Goal: Information Seeking & Learning: Check status

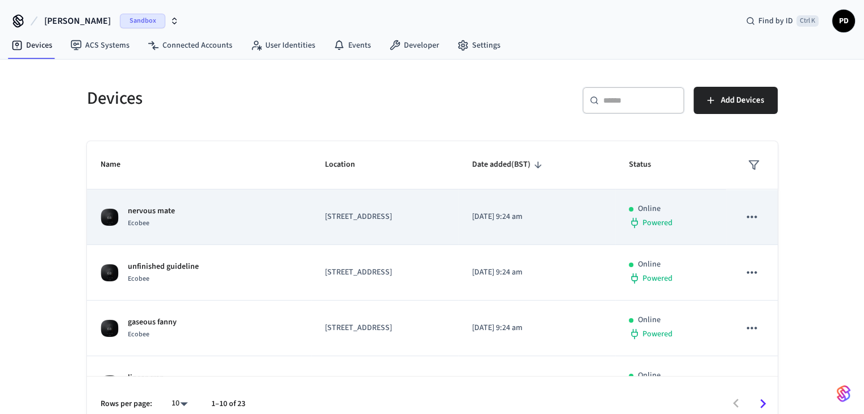
click at [744, 209] on icon "sticky table" at bounding box center [751, 216] width 15 height 15
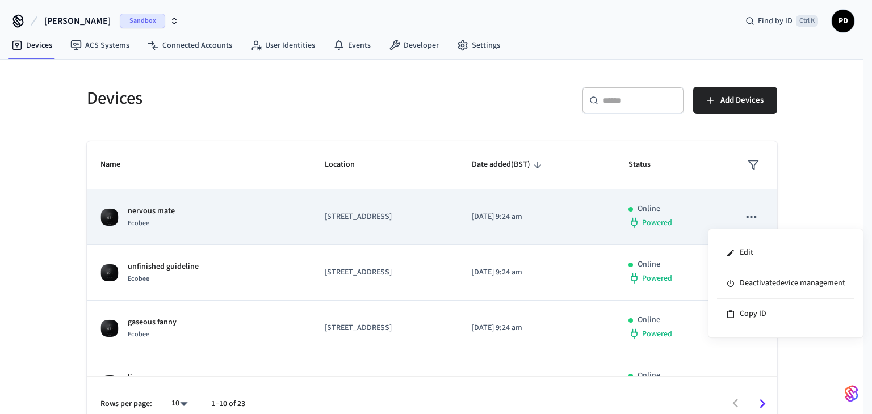
click at [740, 209] on div at bounding box center [436, 207] width 872 height 414
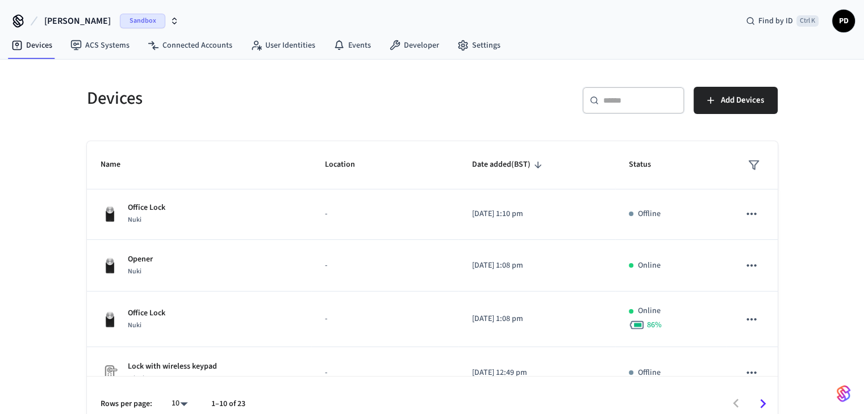
scroll to position [353, 0]
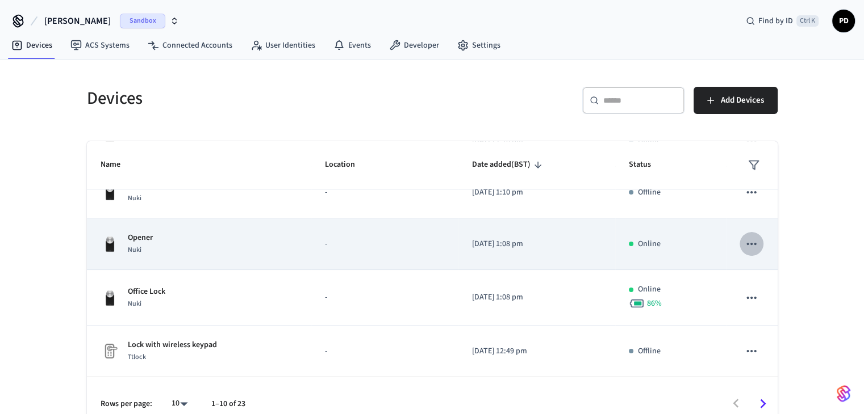
click at [744, 238] on icon "sticky table" at bounding box center [751, 244] width 15 height 15
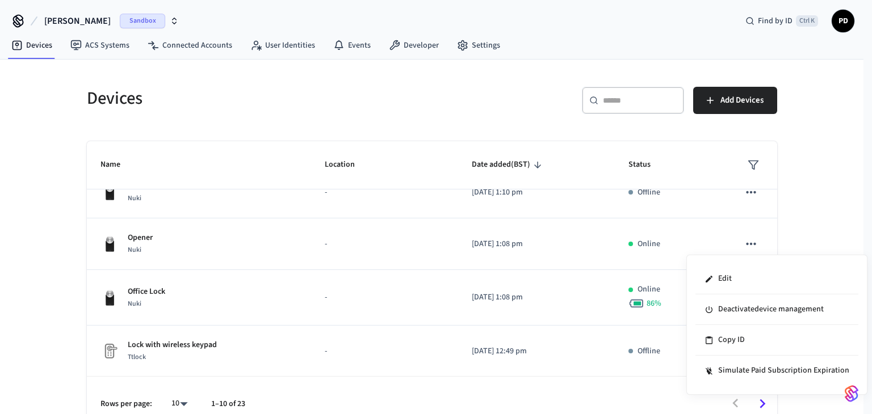
click at [781, 242] on div at bounding box center [436, 207] width 872 height 414
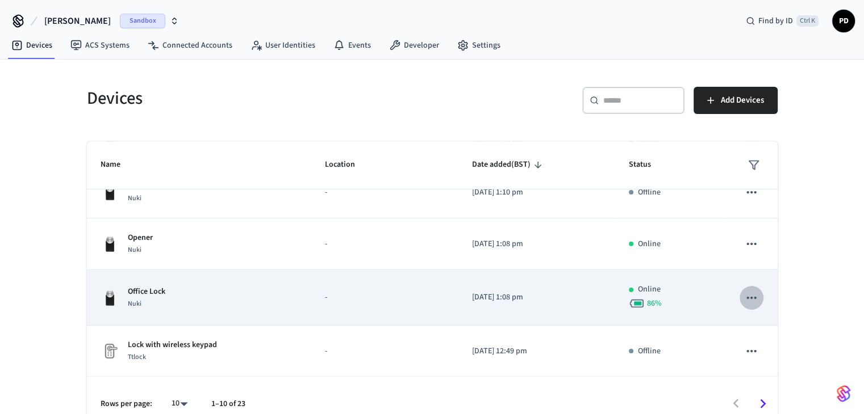
click at [744, 295] on icon "sticky table" at bounding box center [751, 298] width 15 height 15
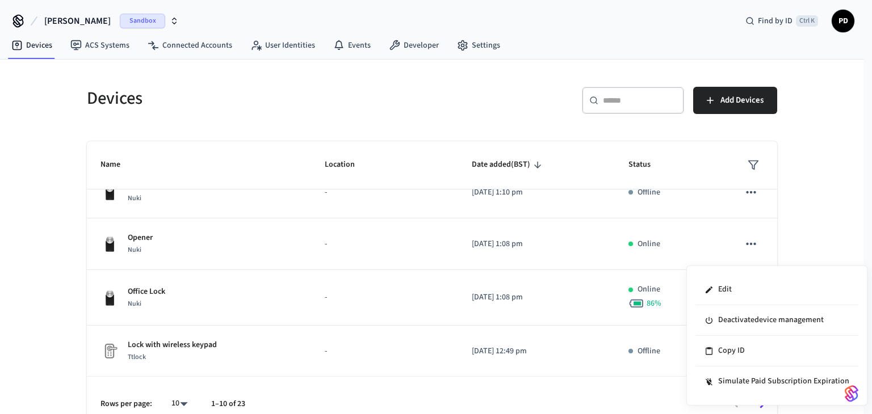
click at [789, 242] on div at bounding box center [436, 207] width 872 height 414
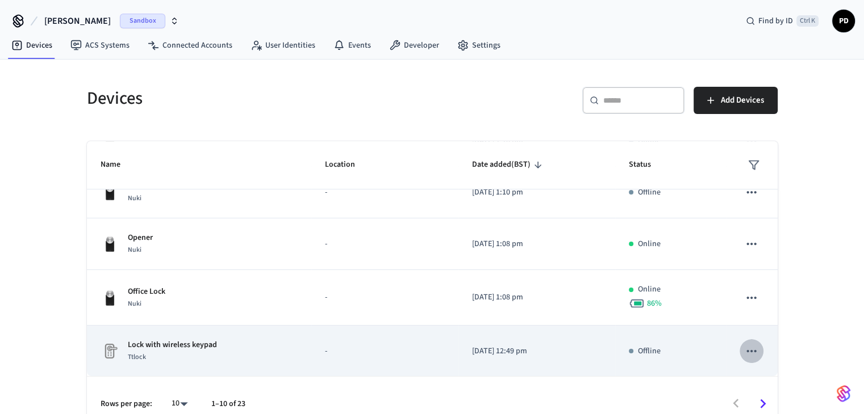
click at [744, 344] on icon "sticky table" at bounding box center [751, 351] width 15 height 15
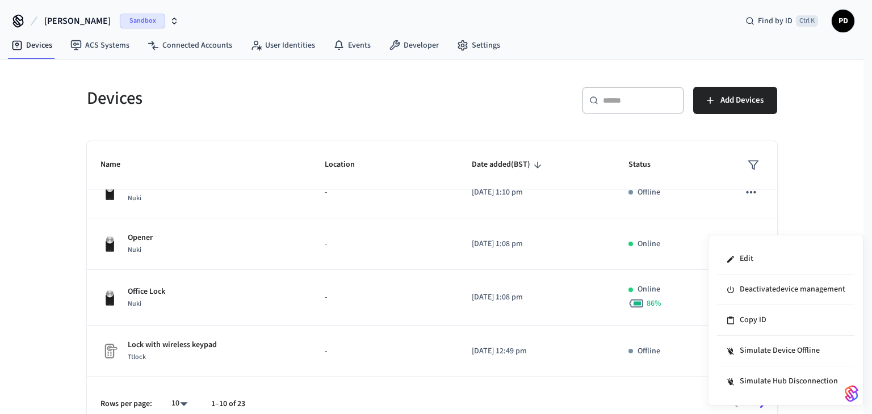
click at [743, 190] on div at bounding box center [436, 207] width 872 height 414
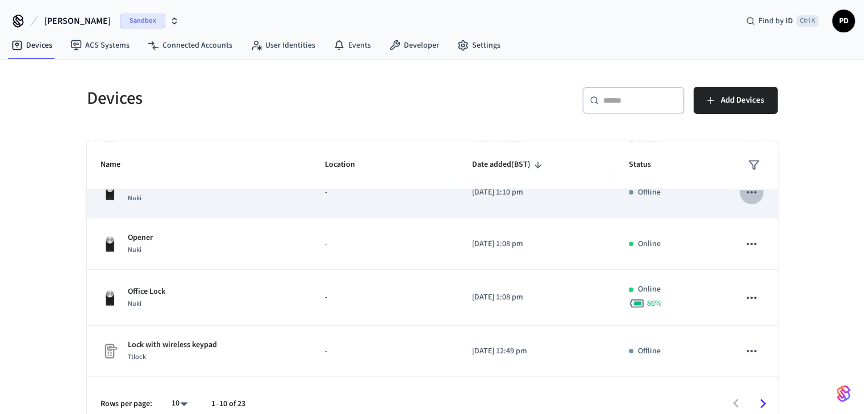
click at [744, 194] on icon "sticky table" at bounding box center [751, 192] width 15 height 15
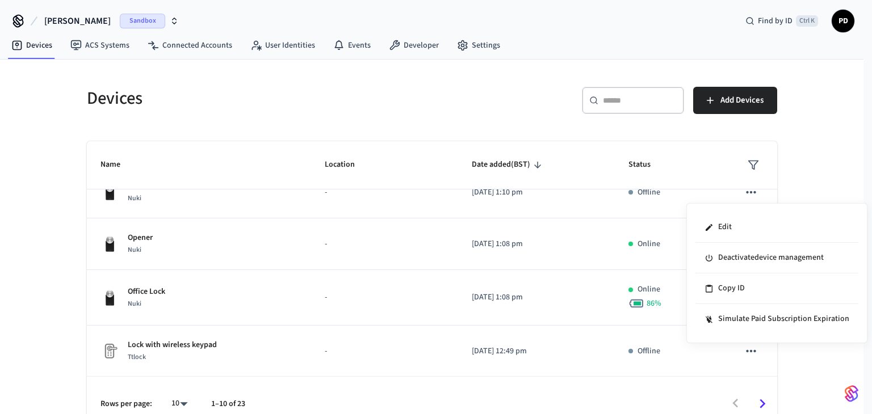
click at [740, 350] on div at bounding box center [436, 207] width 872 height 414
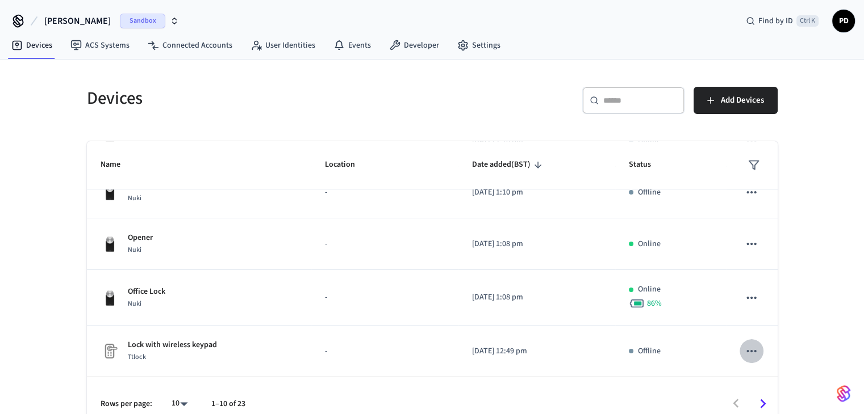
click at [744, 350] on icon "sticky table" at bounding box center [751, 351] width 15 height 15
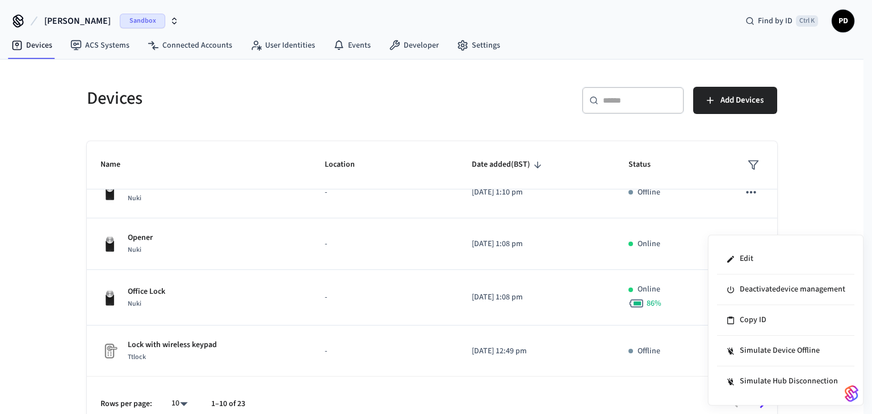
click at [815, 225] on div at bounding box center [436, 207] width 872 height 414
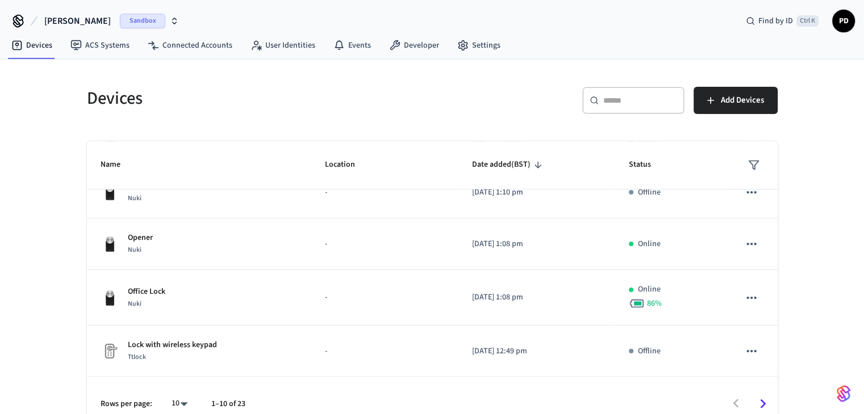
click at [68, 321] on div "Devices ​ ​ Add Devices Name Location Date added (BST) Status nervous mate Ecob…" at bounding box center [432, 246] width 864 height 372
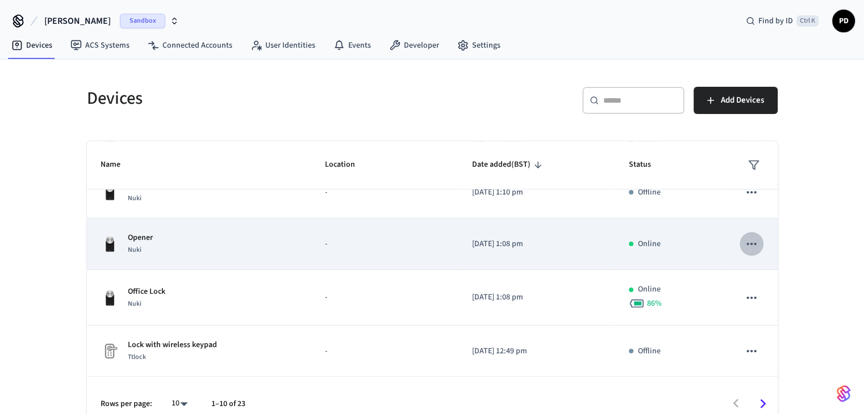
click at [744, 237] on icon "sticky table" at bounding box center [751, 244] width 15 height 15
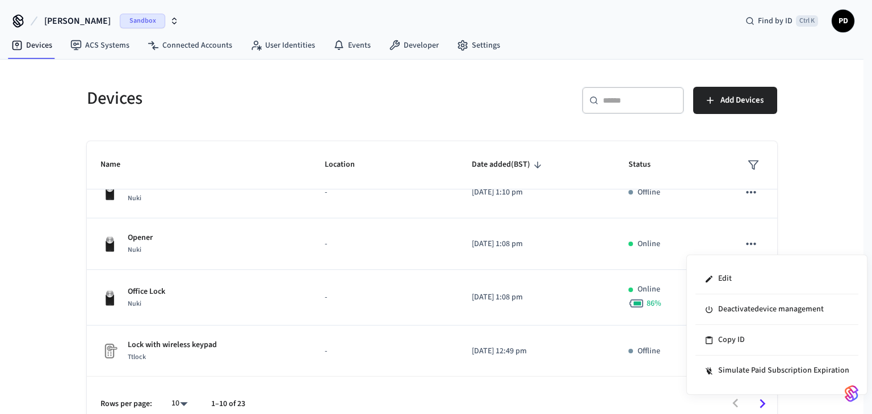
click at [656, 301] on div at bounding box center [436, 207] width 872 height 414
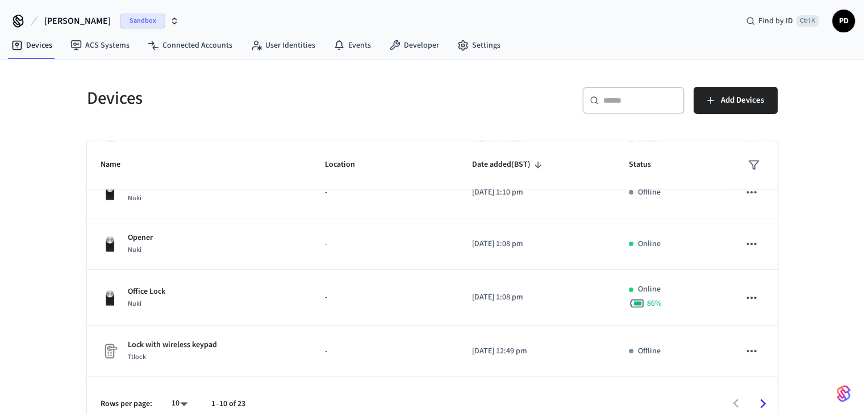
click at [656, 301] on div "86 %" at bounding box center [669, 304] width 83 height 16
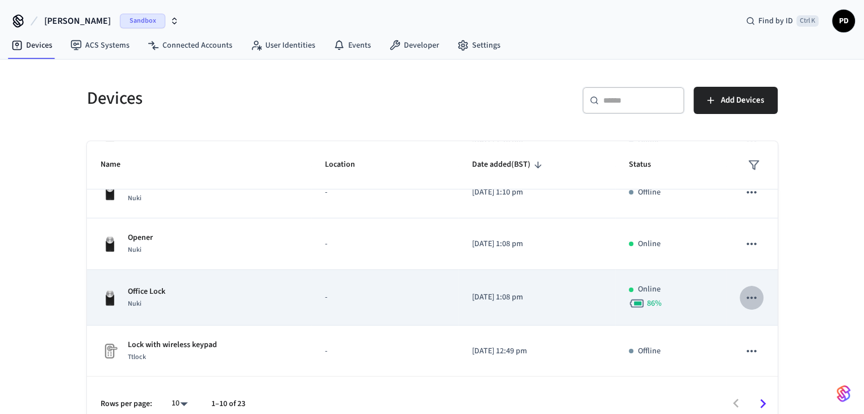
click at [744, 296] on icon "sticky table" at bounding box center [751, 298] width 15 height 15
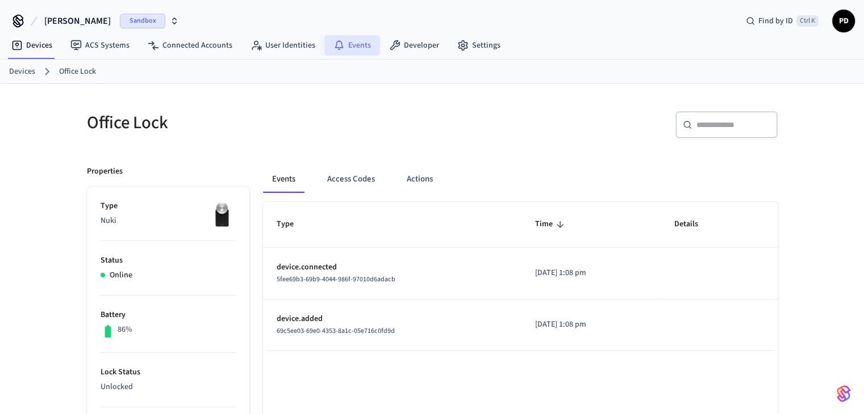
click at [330, 51] on link "Events" at bounding box center [352, 45] width 56 height 20
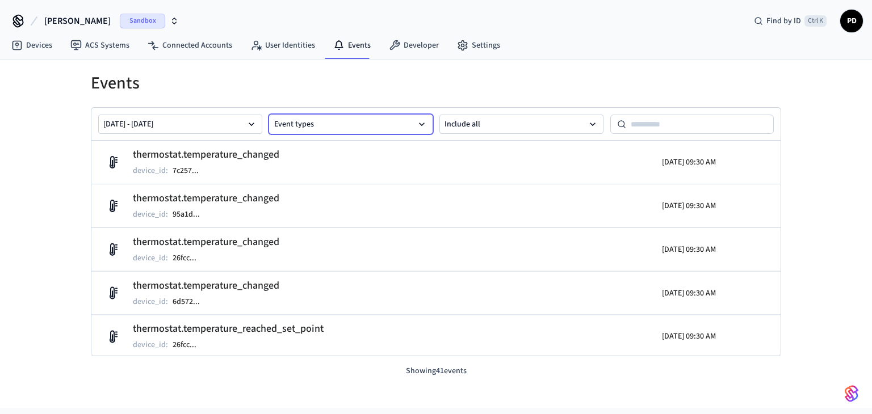
click at [363, 129] on button "Event types" at bounding box center [351, 124] width 164 height 19
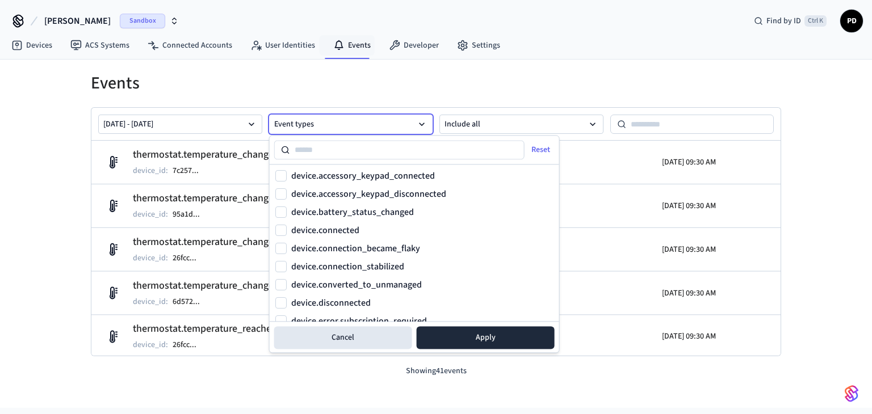
click at [363, 129] on button "Event types" at bounding box center [351, 124] width 164 height 19
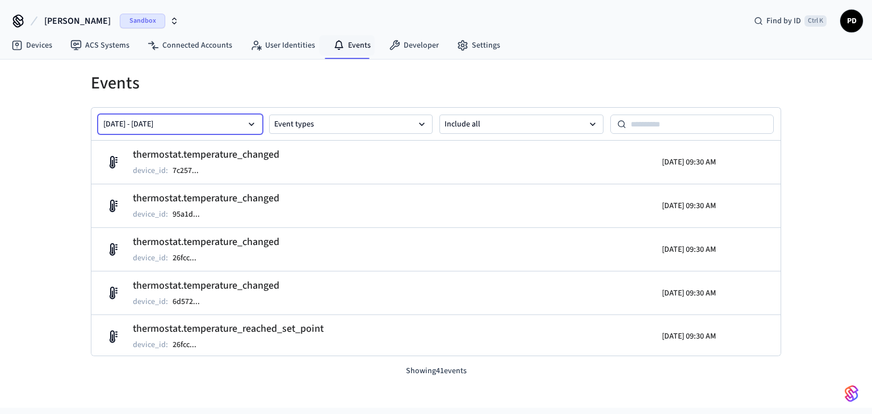
click at [252, 124] on icon "button" at bounding box center [252, 124] width 6 height 3
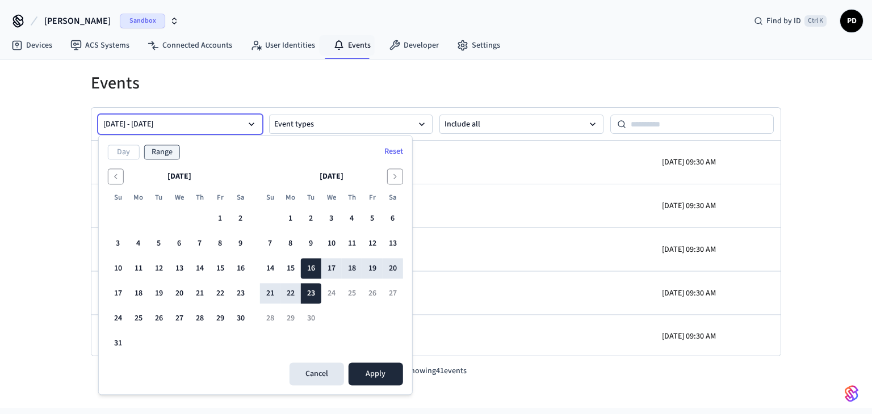
click at [252, 124] on icon "button" at bounding box center [252, 124] width 6 height 3
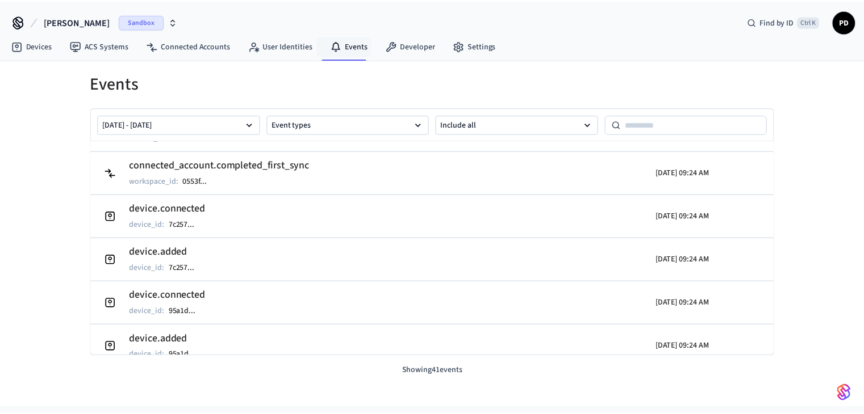
scroll to position [642, 0]
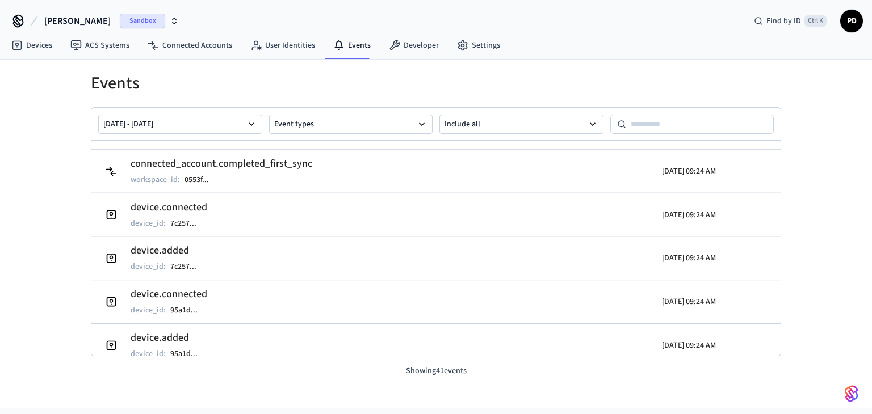
click at [170, 23] on icon "button" at bounding box center [174, 20] width 9 height 9
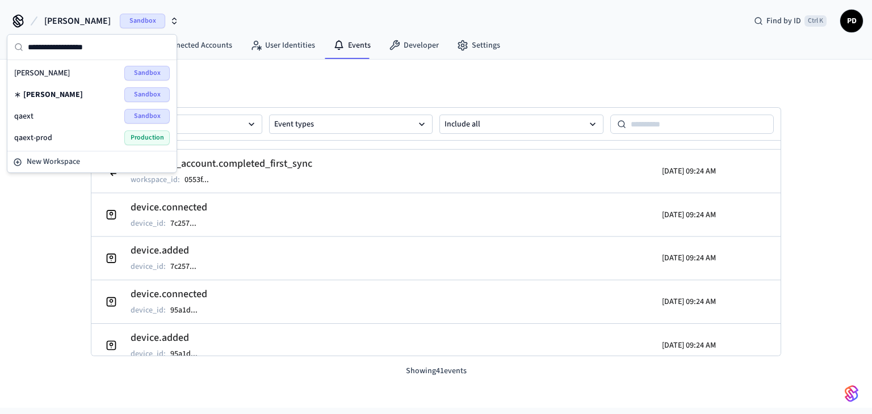
click at [95, 114] on div "qaext Sandbox" at bounding box center [92, 116] width 156 height 15
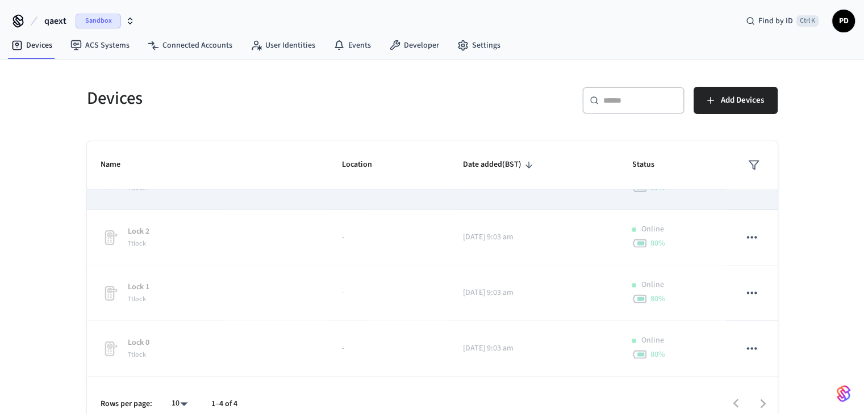
scroll to position [16, 0]
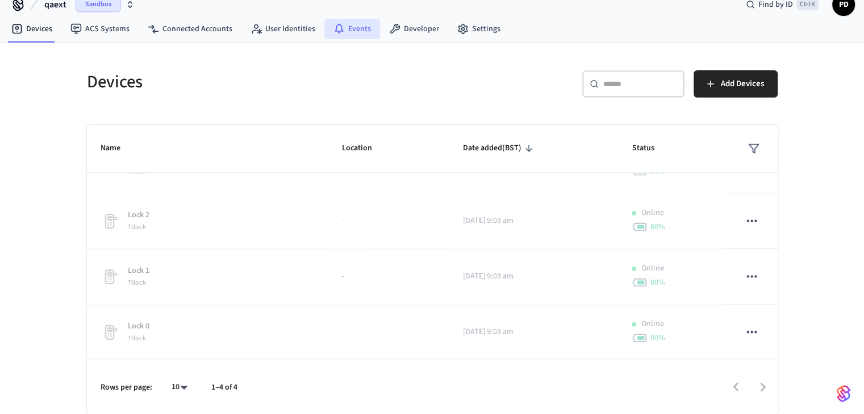
click at [359, 22] on link "Events" at bounding box center [352, 29] width 56 height 20
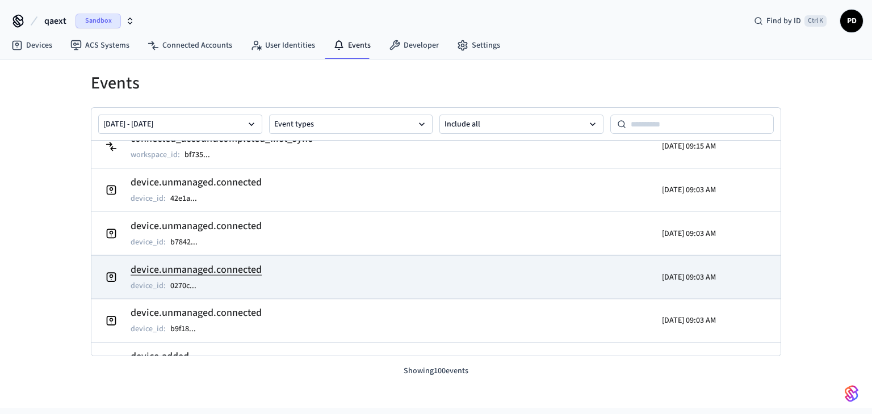
scroll to position [18, 0]
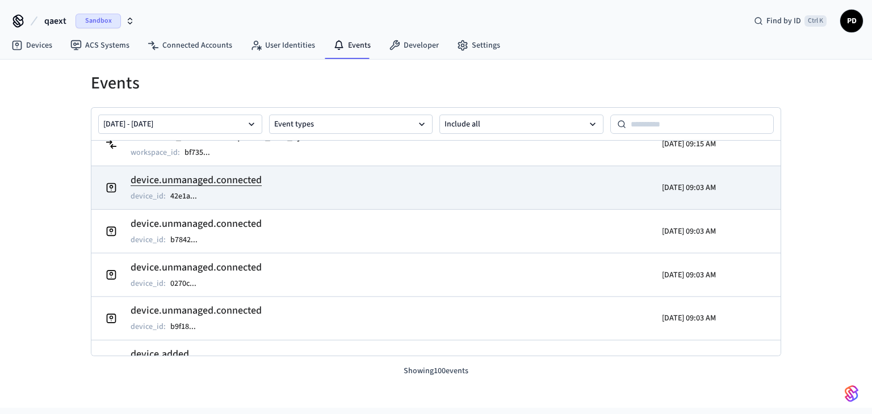
click at [237, 175] on h2 "device.unmanaged.connected" at bounding box center [196, 181] width 131 height 16
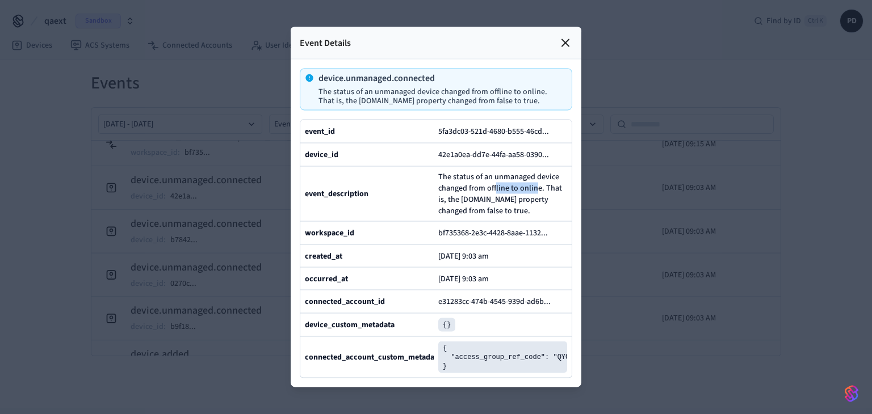
drag, startPoint x: 495, startPoint y: 175, endPoint x: 536, endPoint y: 174, distance: 41.4
click at [536, 174] on span "The status of an unmanaged device changed from offline to online. That is, the …" at bounding box center [502, 193] width 129 height 45
click at [559, 173] on span "The status of an unmanaged device changed from offline to online. That is, the …" at bounding box center [502, 193] width 129 height 45
click at [568, 36] on icon at bounding box center [566, 43] width 14 height 14
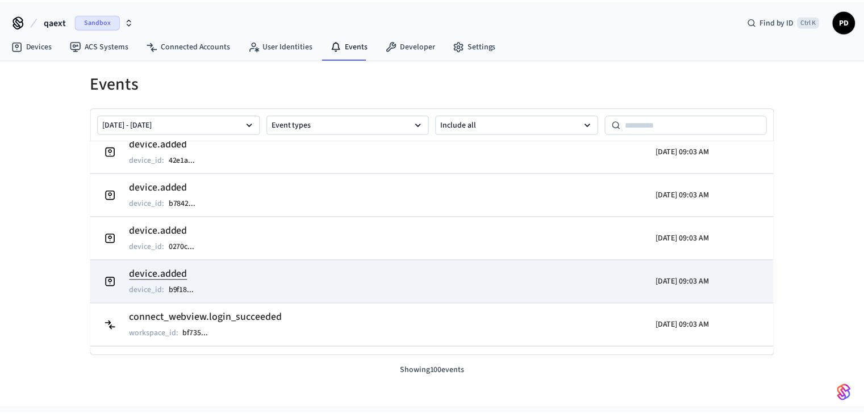
scroll to position [216, 0]
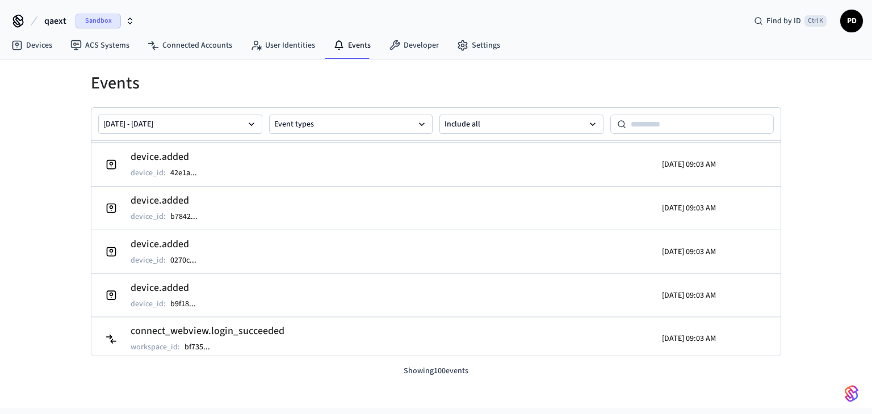
click at [131, 20] on icon "button" at bounding box center [129, 20] width 9 height 9
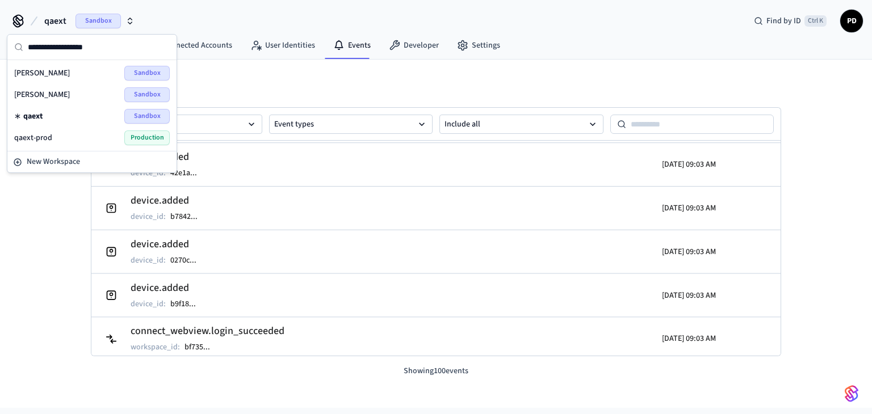
click at [58, 95] on div "dev-[PERSON_NAME]" at bounding box center [92, 94] width 156 height 15
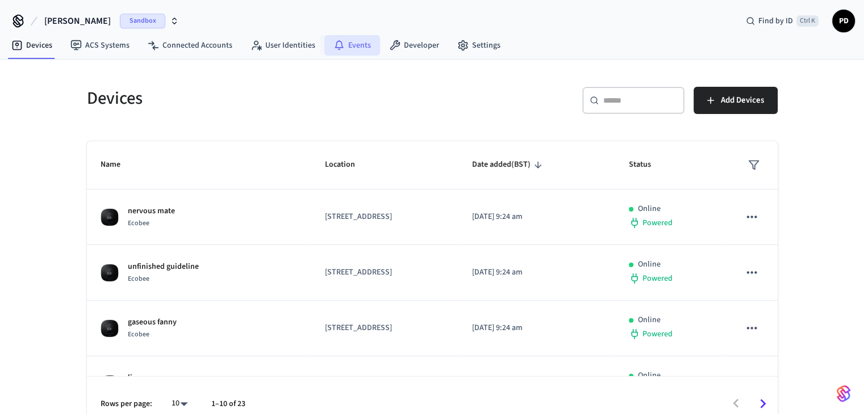
click at [346, 45] on link "Events" at bounding box center [352, 45] width 56 height 20
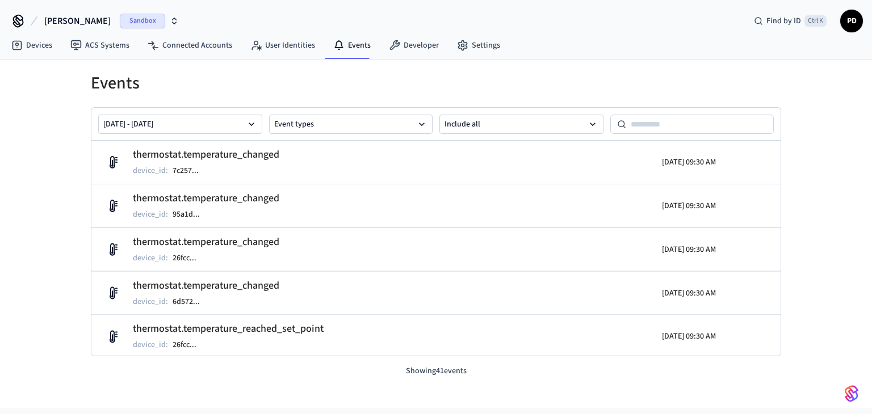
click at [145, 25] on div "Sandbox" at bounding box center [149, 21] width 59 height 15
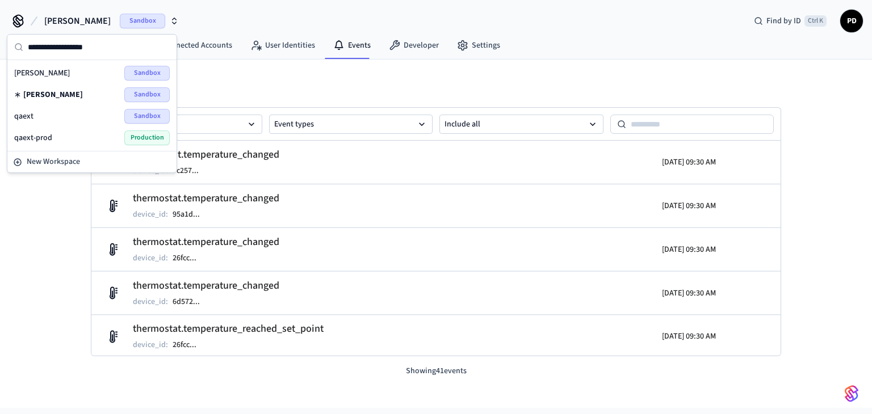
click at [87, 112] on div "qaext Sandbox" at bounding box center [92, 116] width 156 height 15
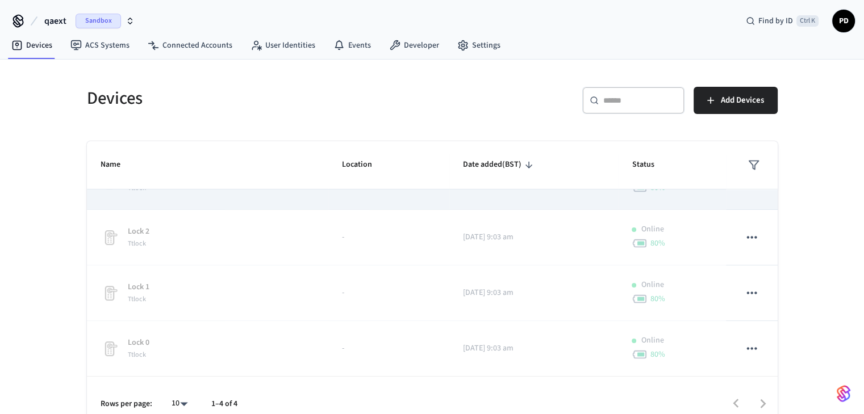
scroll to position [16, 0]
